Goal: Transaction & Acquisition: Purchase product/service

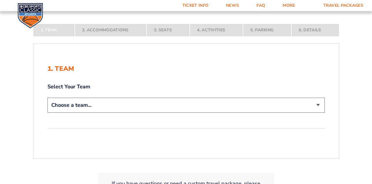
scroll to position [95, 0]
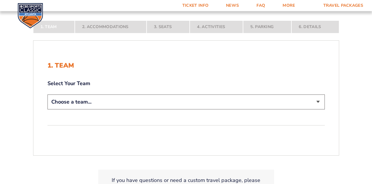
select select "12956"
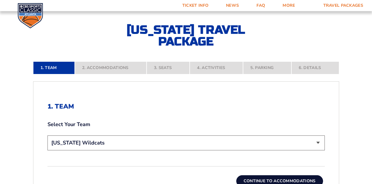
click at [357, 113] on form "Kentucky Kentucky Travel Package Ohio State Ohio State Travel Package North Car…" at bounding box center [186, 92] width 372 height 375
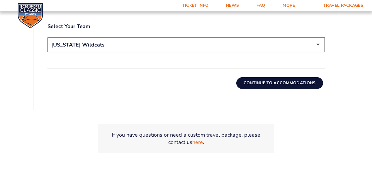
scroll to position [194, 0]
click at [289, 81] on button "Continue To Accommodations" at bounding box center [279, 83] width 87 height 12
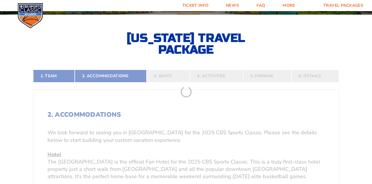
scroll to position [87, 0]
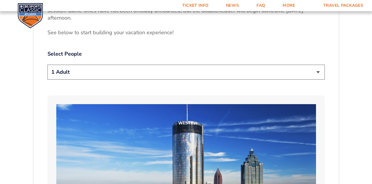
scroll to position [302, 0]
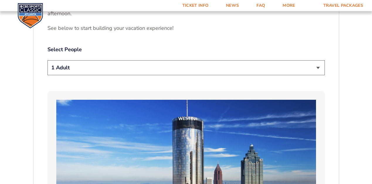
select select "4 Adults"
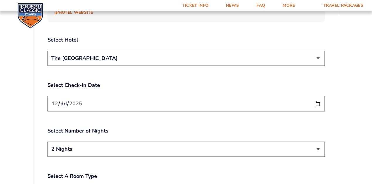
scroll to position [689, 0]
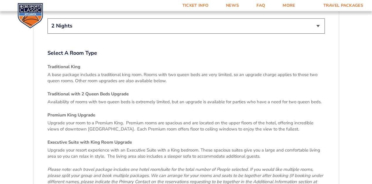
scroll to position [819, 0]
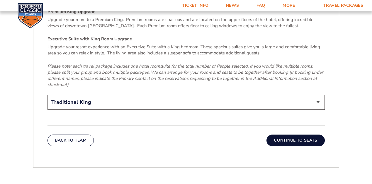
scroll to position [916, 0]
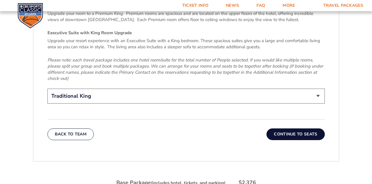
click at [289, 129] on button "Continue To Seats" at bounding box center [295, 135] width 58 height 12
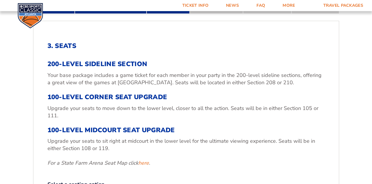
scroll to position [156, 0]
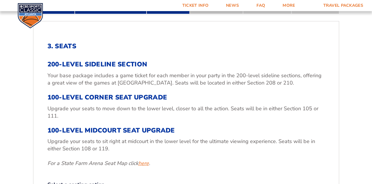
click at [145, 162] on link "here" at bounding box center [143, 163] width 11 height 7
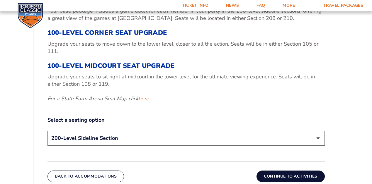
scroll to position [221, 0]
select select "100-Level Midcourt Seat Upgrade"
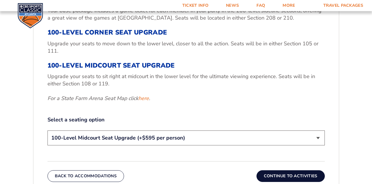
click at [345, 152] on div "1. Team 2. Accommodations 3. Seats 4. Activities 5. Parking 6. Details 1. Team …" at bounding box center [186, 133] width 334 height 422
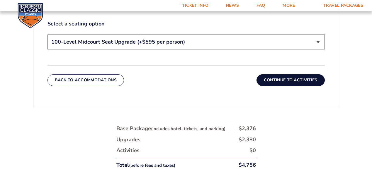
scroll to position [319, 0]
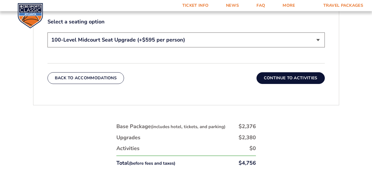
click at [292, 76] on button "Continue To Activities" at bounding box center [291, 78] width 68 height 12
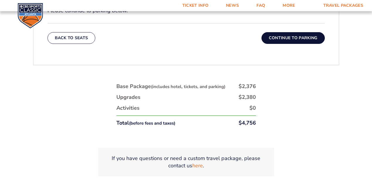
scroll to position [281, 0]
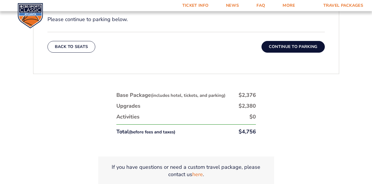
click at [288, 47] on button "Continue To Parking" at bounding box center [292, 47] width 63 height 12
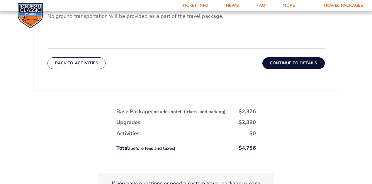
scroll to position [225, 0]
click at [289, 62] on button "Continue To Details" at bounding box center [293, 64] width 62 height 12
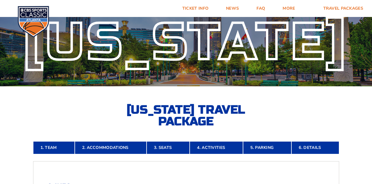
scroll to position [8, 0]
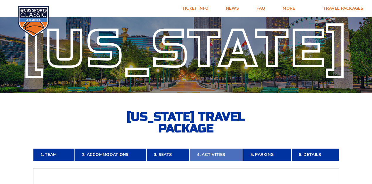
click at [210, 154] on link "4. Activities" at bounding box center [216, 155] width 53 height 13
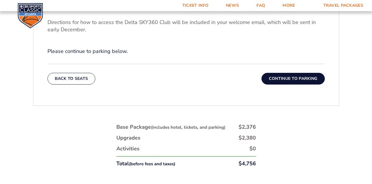
scroll to position [242, 0]
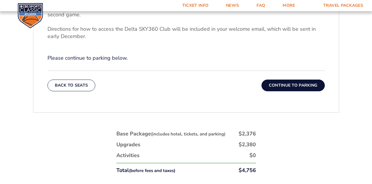
click at [295, 85] on button "Continue To Parking" at bounding box center [292, 86] width 63 height 12
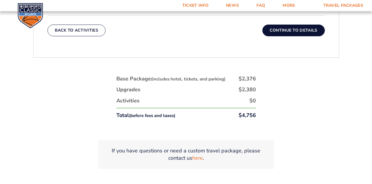
scroll to position [240, 0]
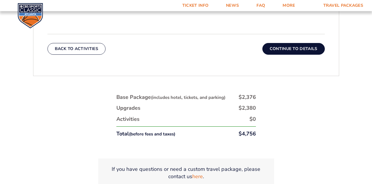
click at [282, 47] on button "Continue To Details" at bounding box center [293, 49] width 62 height 12
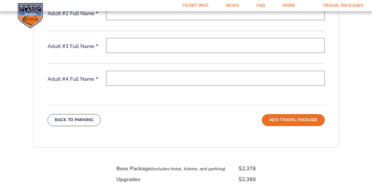
scroll to position [278, 0]
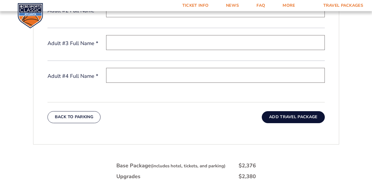
click at [300, 118] on button "Add Travel Package" at bounding box center [293, 117] width 63 height 12
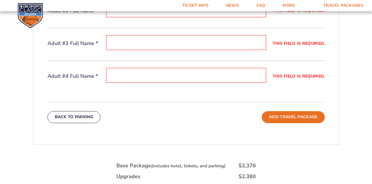
scroll to position [144, 0]
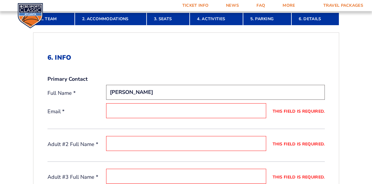
type input "othel turpin"
type input "t"
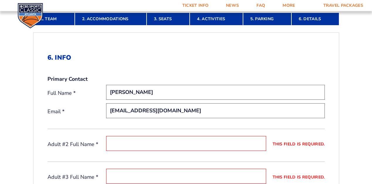
type input "othelturpin@aol.com"
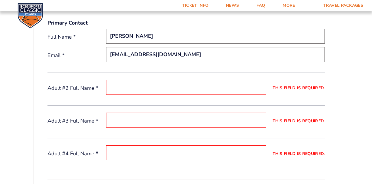
scroll to position [201, 0]
click at [302, 87] on label "This field is required." at bounding box center [295, 87] width 59 height 5
click at [266, 87] on input "This field is required." at bounding box center [186, 87] width 160 height 15
click at [180, 89] on input "This field is required." at bounding box center [186, 87] width 160 height 15
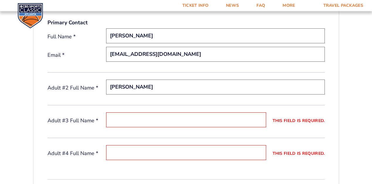
type input "tracey turpin"
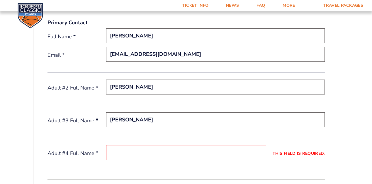
type input "jim andrews"
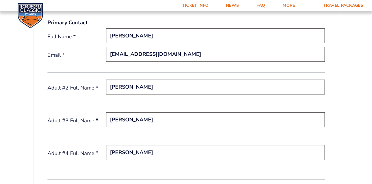
type input "julie andrews"
click at [344, 123] on div "1. Team 2. Accommodations 3. Seats 4. Activities 5. Parking 6. Details 1. Team …" at bounding box center [186, 152] width 334 height 420
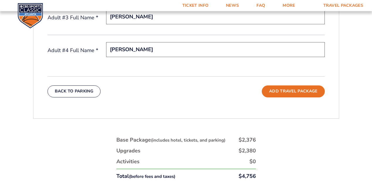
scroll to position [304, 0]
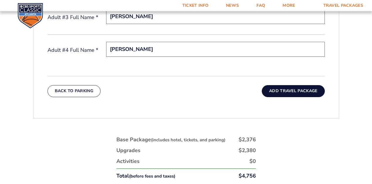
click at [291, 86] on button "Add Travel Package" at bounding box center [293, 91] width 63 height 12
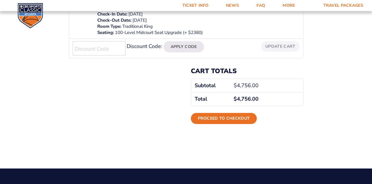
scroll to position [157, 0]
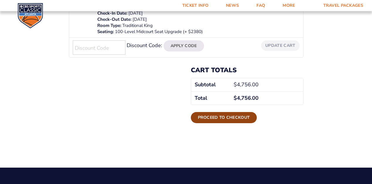
click at [235, 116] on link "Proceed to checkout" at bounding box center [224, 117] width 66 height 11
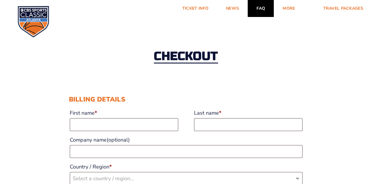
click at [260, 6] on link "FAQ" at bounding box center [261, 8] width 26 height 17
